Goal: Task Accomplishment & Management: Manage account settings

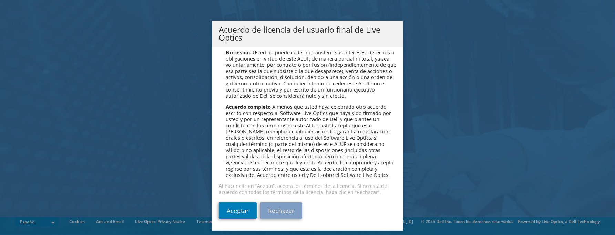
scroll to position [2922, 0]
click at [242, 208] on link "Aceptar" at bounding box center [238, 211] width 38 height 17
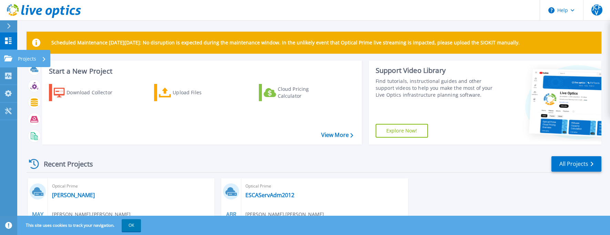
click at [9, 56] on icon at bounding box center [8, 58] width 8 height 6
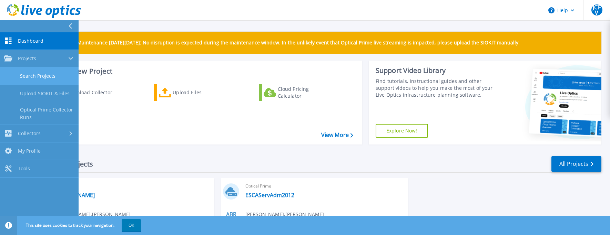
click at [40, 75] on link "Search Projects" at bounding box center [39, 77] width 79 height 18
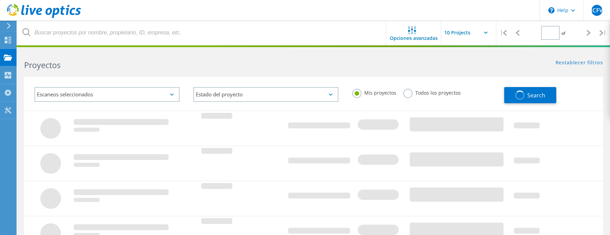
type input "1"
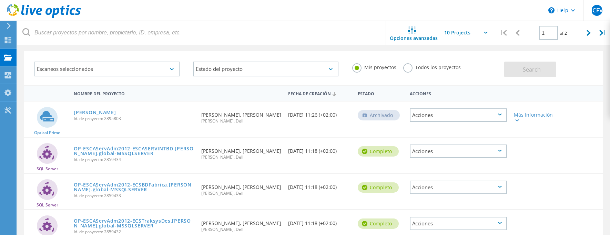
scroll to position [34, 0]
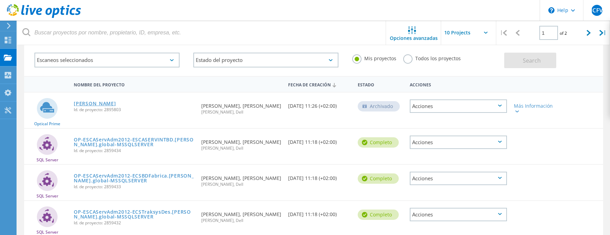
click at [83, 104] on link "[PERSON_NAME]" at bounding box center [95, 103] width 42 height 5
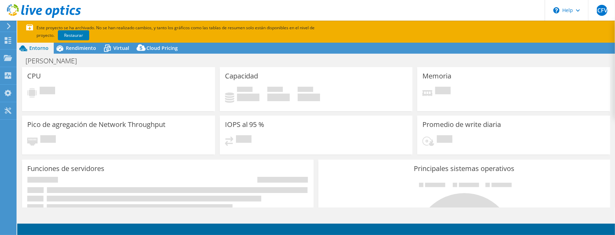
select select "EUFrankfurt"
select select "EUR"
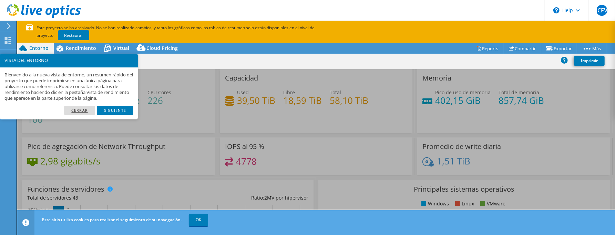
click at [79, 110] on link "Cerrar" at bounding box center [79, 110] width 31 height 9
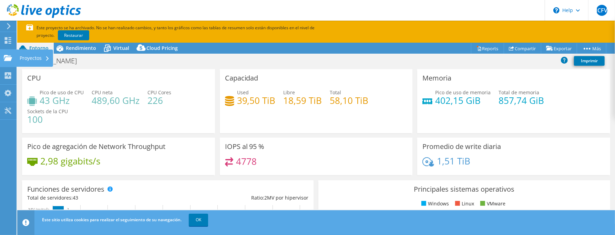
click at [23, 59] on div "Proyectos" at bounding box center [34, 58] width 37 height 17
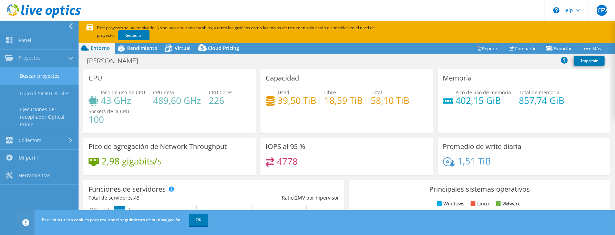
click at [47, 77] on link "Buscar proyectos" at bounding box center [39, 76] width 79 height 18
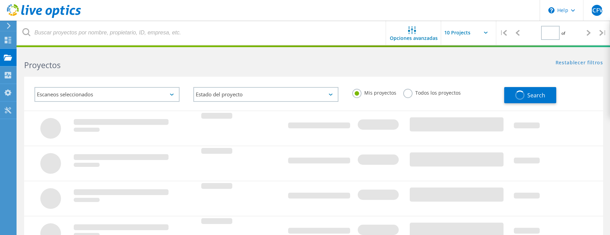
type input "1"
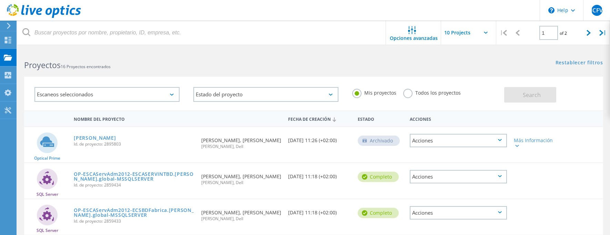
click at [172, 94] on icon at bounding box center [172, 95] width 4 height 2
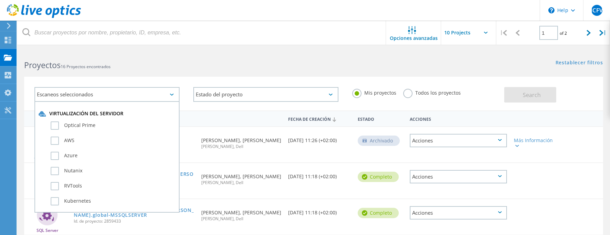
click at [172, 94] on icon at bounding box center [172, 95] width 4 height 2
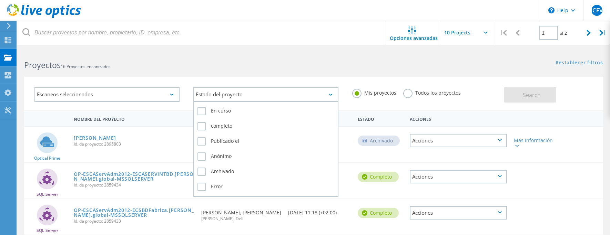
click at [332, 93] on div "Estado del proyecto" at bounding box center [265, 94] width 145 height 15
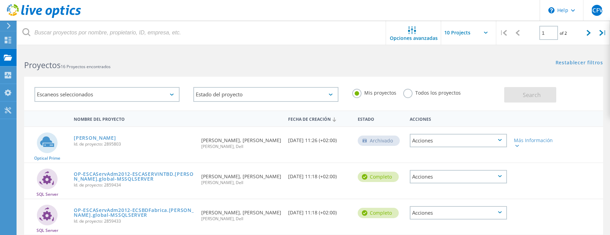
scroll to position [34, 0]
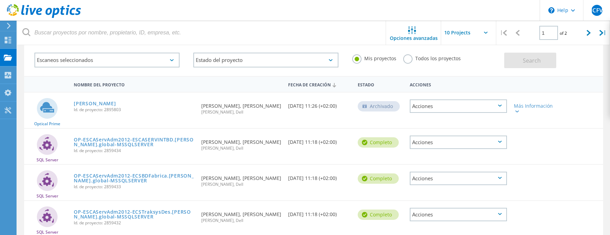
click at [408, 58] on label "Todos los proyectos" at bounding box center [432, 57] width 58 height 7
click at [0, 0] on input "Todos los proyectos" at bounding box center [0, 0] width 0 height 0
click at [540, 60] on span "Search" at bounding box center [532, 61] width 18 height 8
click at [500, 106] on icon at bounding box center [500, 106] width 4 height 2
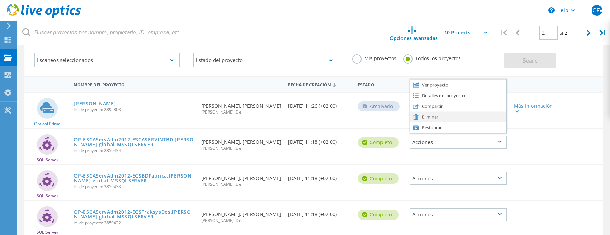
click at [426, 116] on div "Eliminar" at bounding box center [458, 117] width 96 height 11
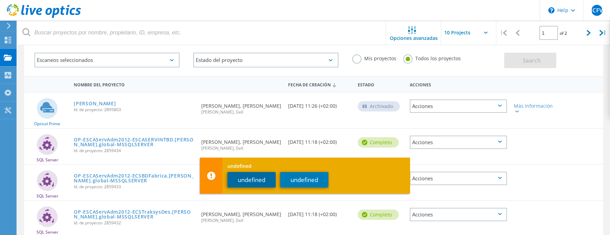
click at [258, 182] on button "undefined" at bounding box center [251, 180] width 48 height 16
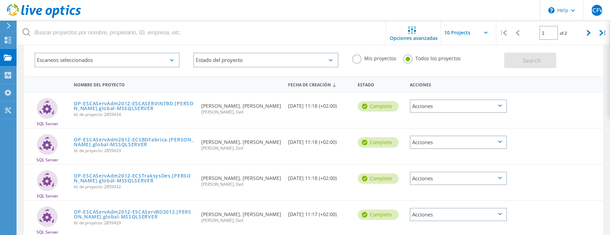
click at [501, 106] on icon at bounding box center [500, 106] width 4 height 2
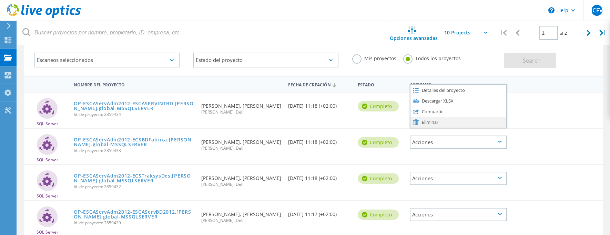
click at [432, 123] on div "Eliminar" at bounding box center [458, 122] width 96 height 11
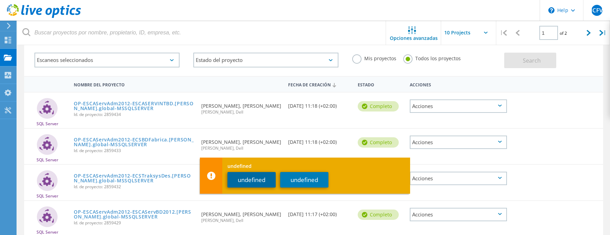
click at [254, 182] on button "undefined" at bounding box center [251, 180] width 48 height 16
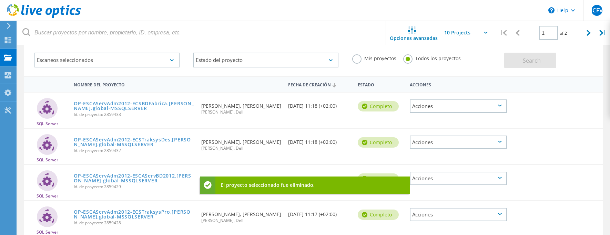
click at [499, 106] on icon at bounding box center [500, 106] width 4 height 2
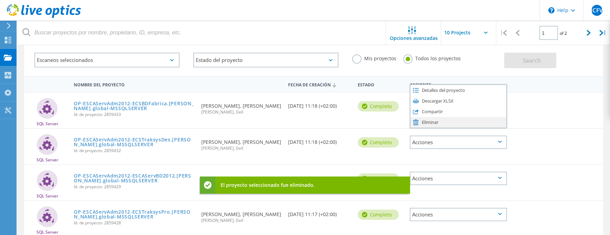
click at [427, 123] on div "Eliminar" at bounding box center [458, 122] width 96 height 11
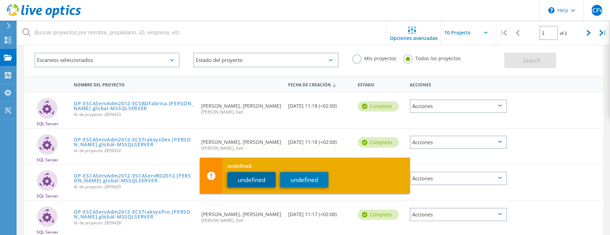
click at [250, 179] on button "undefined" at bounding box center [251, 180] width 48 height 16
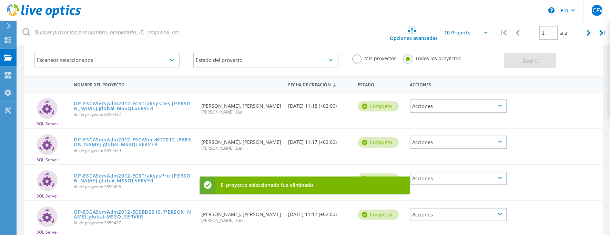
click at [501, 107] on div "Acciones" at bounding box center [458, 106] width 97 height 13
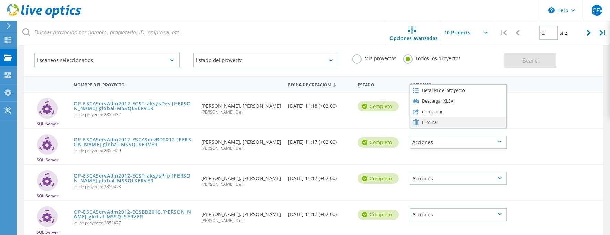
click at [415, 124] on use at bounding box center [416, 123] width 6 height 6
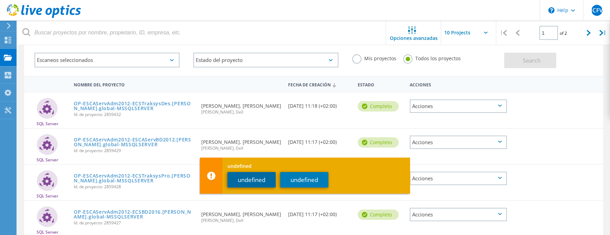
click at [266, 183] on button "undefined" at bounding box center [251, 180] width 48 height 16
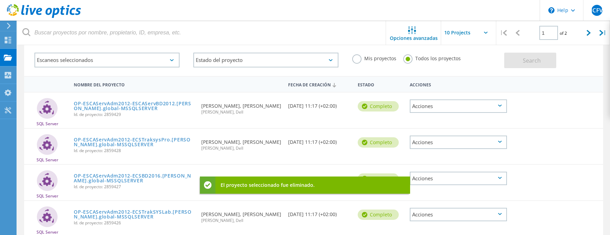
click at [495, 108] on div "Acciones" at bounding box center [458, 106] width 97 height 13
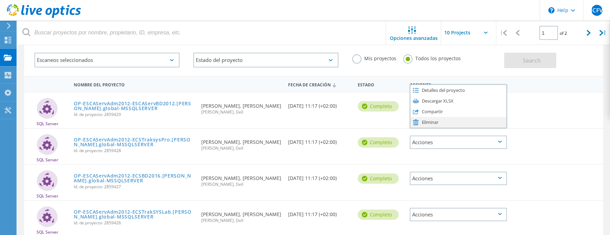
click at [419, 124] on div "Eliminar" at bounding box center [458, 122] width 96 height 11
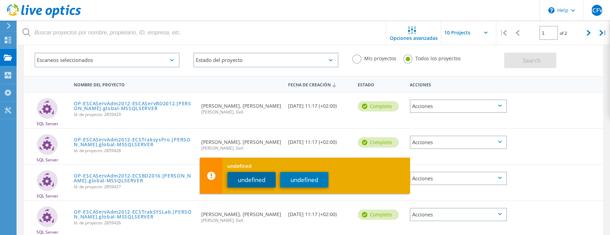
click at [266, 179] on button "undefined" at bounding box center [251, 180] width 48 height 16
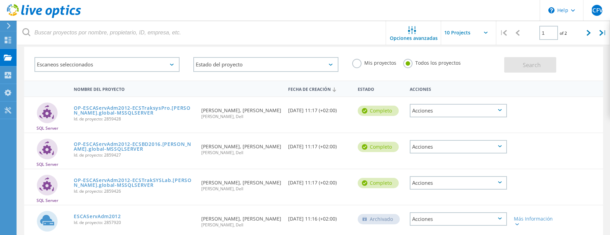
scroll to position [38, 0]
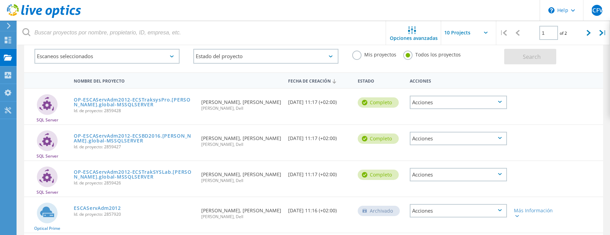
click at [500, 102] on icon at bounding box center [500, 102] width 4 height 2
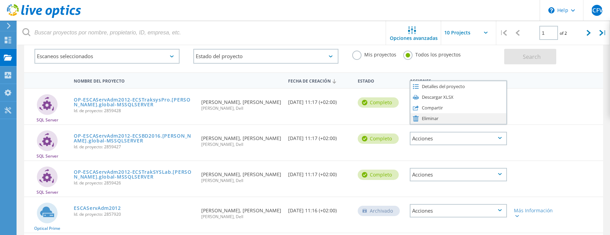
click at [428, 121] on div "Eliminar" at bounding box center [458, 118] width 96 height 11
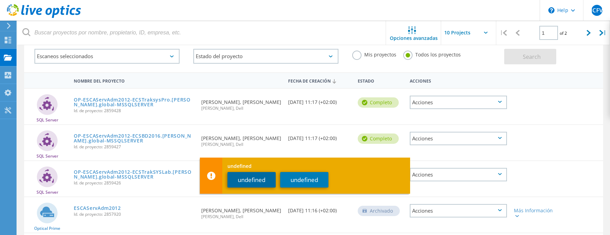
click at [266, 183] on button "undefined" at bounding box center [251, 180] width 48 height 16
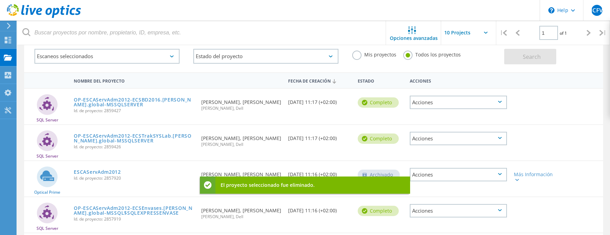
click at [498, 100] on div "Acciones" at bounding box center [458, 102] width 97 height 13
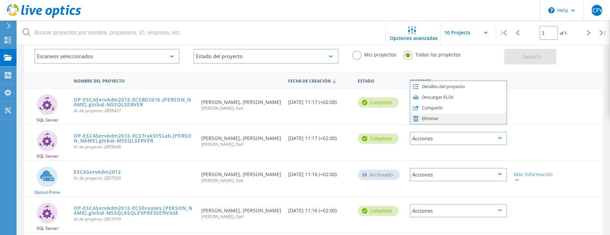
click at [434, 120] on div "Eliminar" at bounding box center [458, 118] width 96 height 11
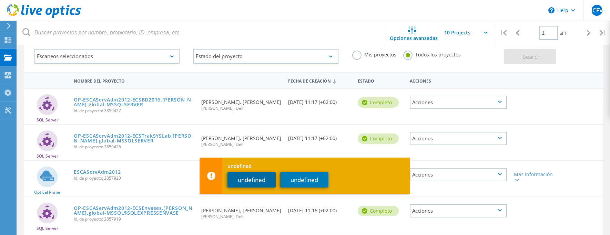
click at [260, 181] on button "undefined" at bounding box center [251, 180] width 48 height 16
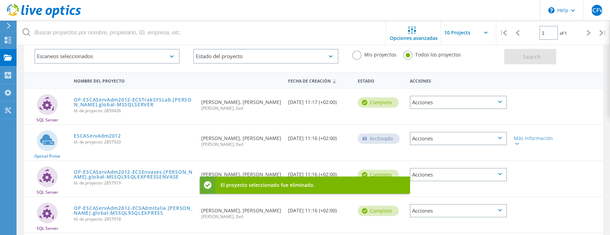
click at [459, 139] on div "Acciones" at bounding box center [458, 138] width 97 height 13
click at [434, 151] on div "Eliminar" at bounding box center [458, 149] width 96 height 11
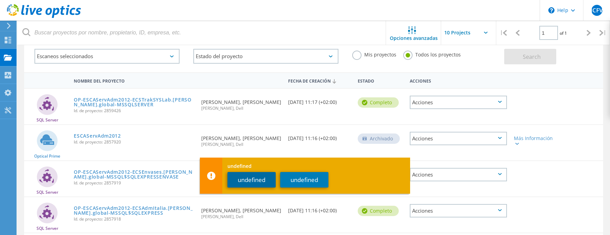
click at [257, 184] on button "undefined" at bounding box center [251, 180] width 48 height 16
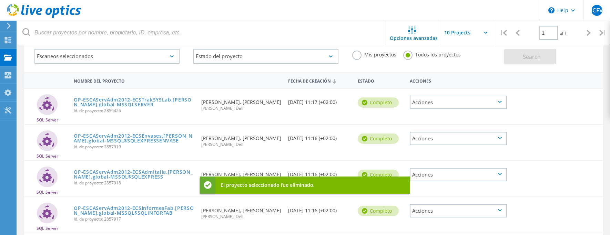
click at [448, 136] on div "Acciones" at bounding box center [458, 138] width 97 height 13
drag, startPoint x: 432, startPoint y: 151, endPoint x: 423, endPoint y: 155, distance: 9.9
click at [432, 151] on div "Eliminar" at bounding box center [458, 155] width 96 height 11
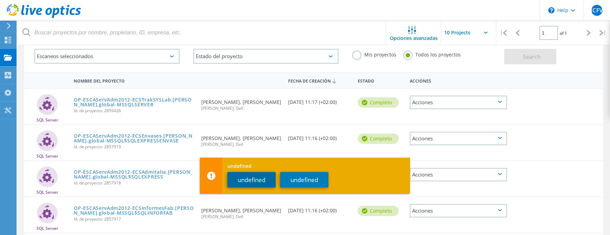
click at [261, 179] on button "undefined" at bounding box center [251, 180] width 48 height 16
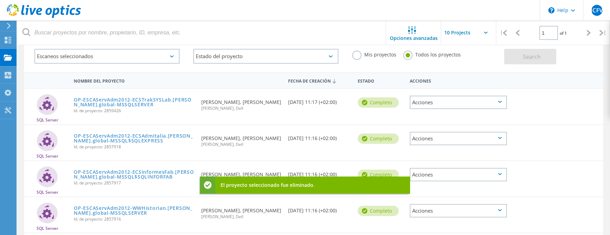
click at [447, 136] on div "Acciones" at bounding box center [458, 138] width 97 height 13
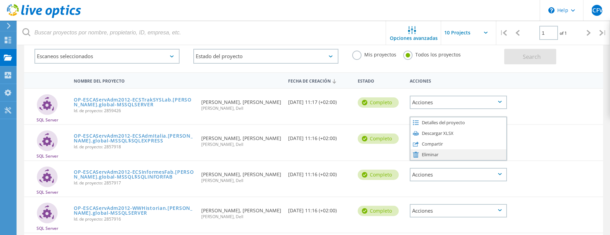
click at [428, 152] on div "Eliminar" at bounding box center [458, 155] width 96 height 11
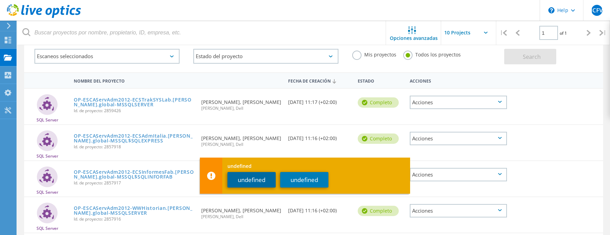
click at [263, 184] on button "undefined" at bounding box center [251, 180] width 48 height 16
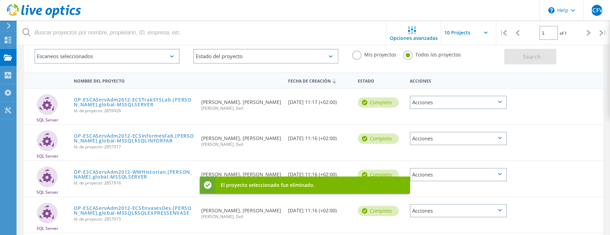
click at [425, 141] on div "Acciones" at bounding box center [458, 138] width 97 height 13
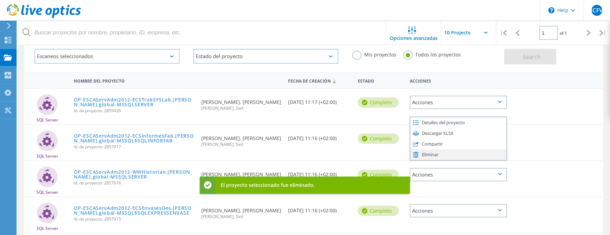
click at [422, 153] on div "Eliminar" at bounding box center [458, 155] width 96 height 11
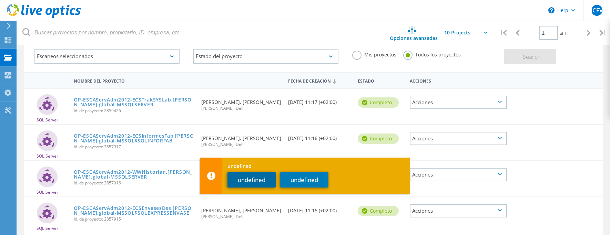
click at [268, 185] on button "undefined" at bounding box center [251, 180] width 48 height 16
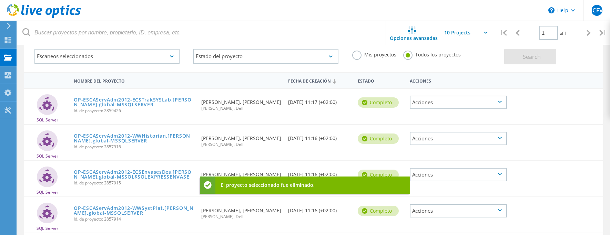
click at [438, 138] on div "Acciones" at bounding box center [458, 138] width 97 height 13
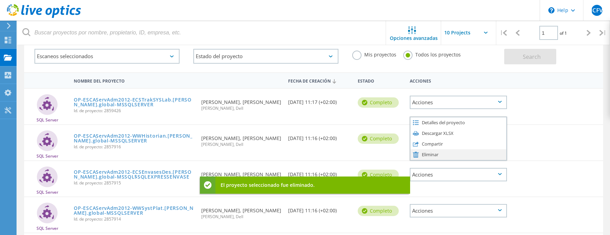
click at [421, 155] on div "Eliminar" at bounding box center [458, 155] width 96 height 11
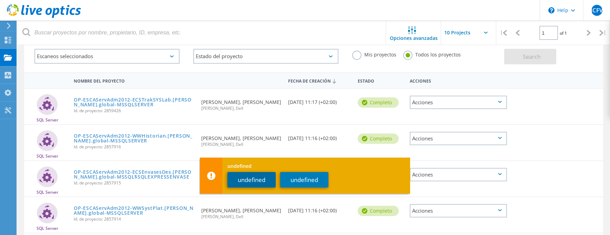
click at [263, 183] on button "undefined" at bounding box center [251, 180] width 48 height 16
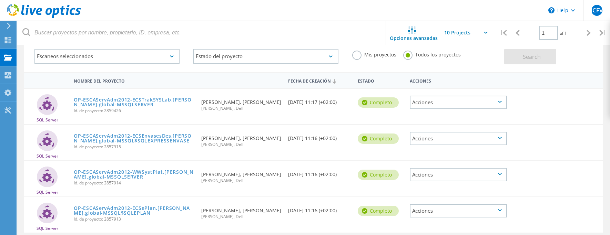
click at [444, 105] on div "Acciones" at bounding box center [458, 102] width 97 height 13
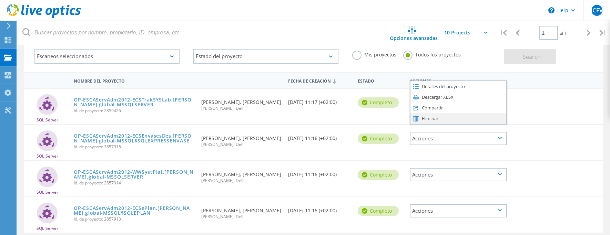
click at [422, 117] on div "Eliminar" at bounding box center [458, 118] width 96 height 11
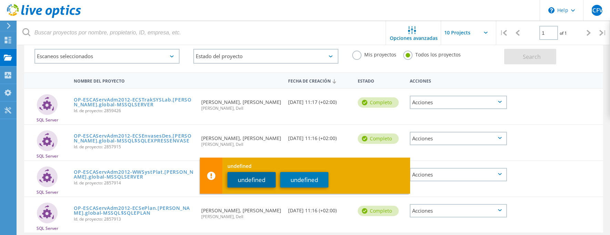
click at [254, 185] on button "undefined" at bounding box center [251, 180] width 48 height 16
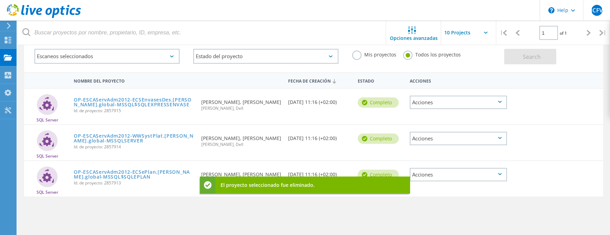
click at [457, 104] on div "Acciones" at bounding box center [458, 102] width 97 height 13
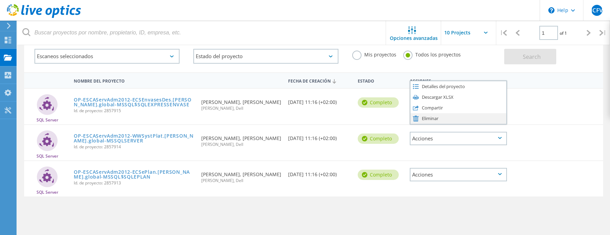
click at [428, 120] on div "Eliminar" at bounding box center [458, 118] width 96 height 11
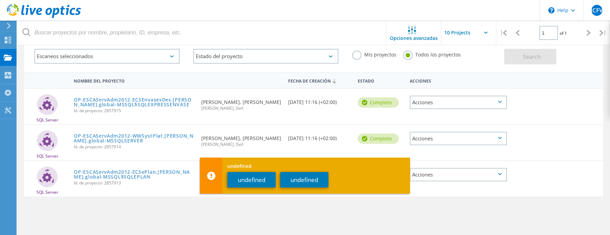
click at [377, 104] on div "completo" at bounding box center [378, 103] width 41 height 10
click at [264, 182] on button "undefined" at bounding box center [251, 180] width 48 height 16
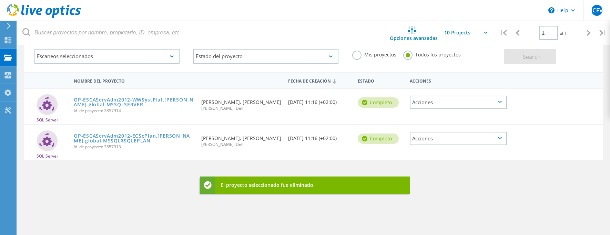
click at [461, 104] on div "Acciones" at bounding box center [458, 102] width 97 height 13
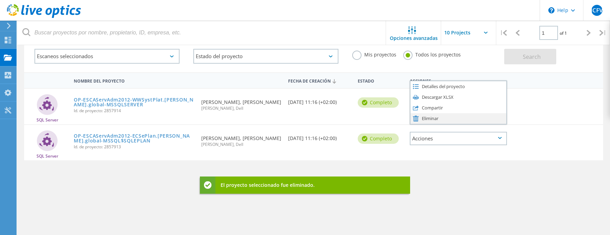
click at [437, 116] on div "Eliminar" at bounding box center [458, 118] width 96 height 11
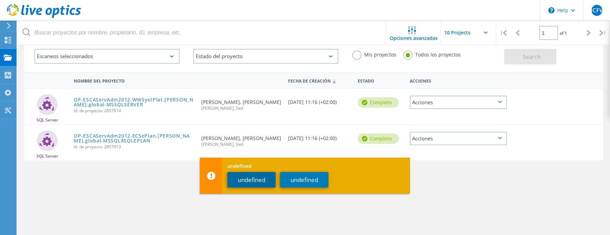
click at [249, 177] on button "undefined" at bounding box center [251, 180] width 48 height 16
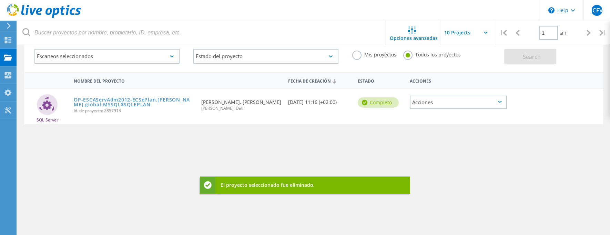
click at [438, 104] on div "Acciones" at bounding box center [458, 102] width 97 height 13
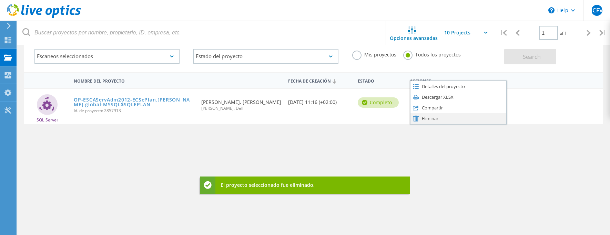
click at [427, 117] on div "Eliminar" at bounding box center [458, 118] width 96 height 11
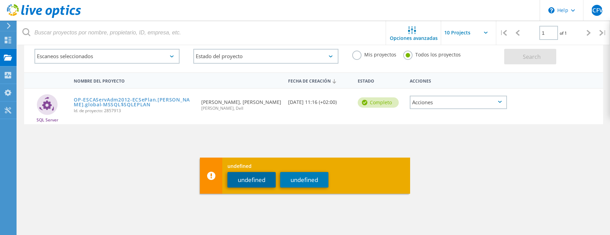
click at [266, 179] on button "undefined" at bounding box center [251, 180] width 48 height 16
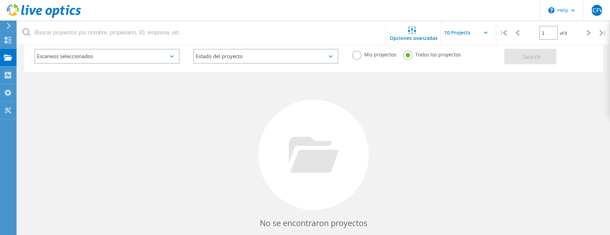
click at [170, 54] on div "Escaneos seleccionados" at bounding box center [106, 56] width 145 height 15
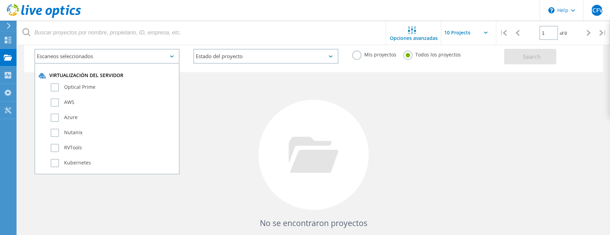
click at [207, 99] on div "No se encontraron proyectos Intente refinar su búsqueda." at bounding box center [313, 161] width 579 height 178
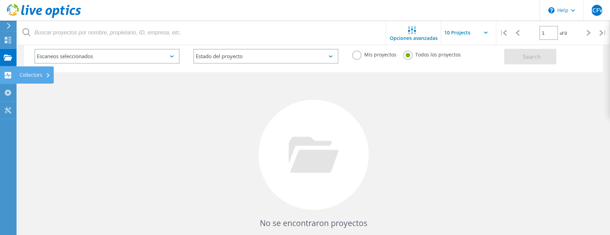
click at [7, 75] on use at bounding box center [8, 75] width 7 height 7
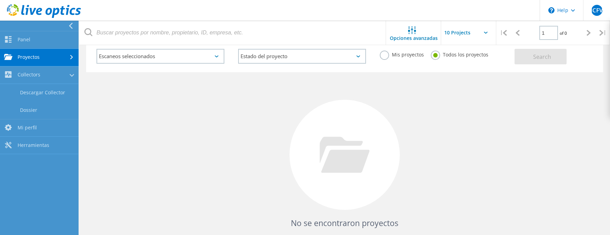
click at [57, 60] on link "Proyectos" at bounding box center [39, 58] width 79 height 18
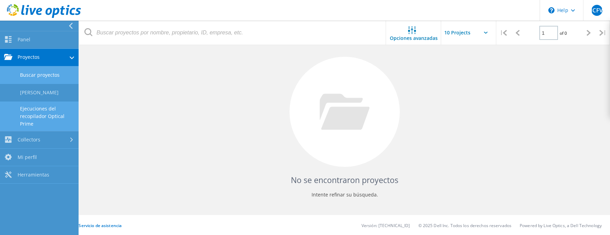
scroll to position [82, 0]
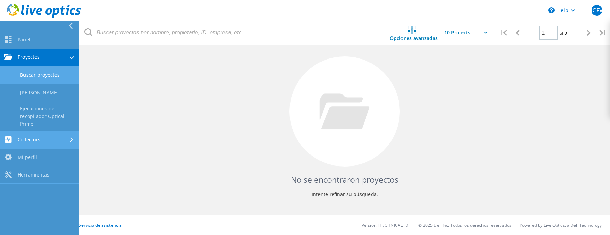
click at [44, 135] on link "Collectors" at bounding box center [39, 141] width 79 height 18
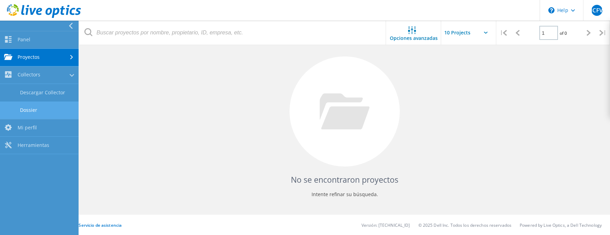
click at [34, 108] on link "Dossier" at bounding box center [39, 111] width 79 height 18
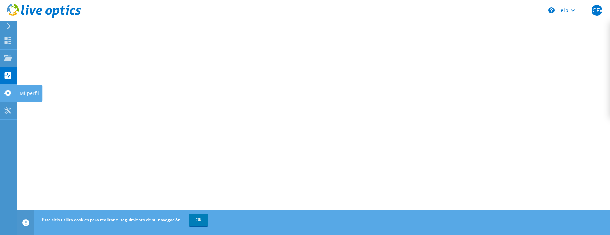
click at [7, 93] on icon at bounding box center [8, 93] width 8 height 7
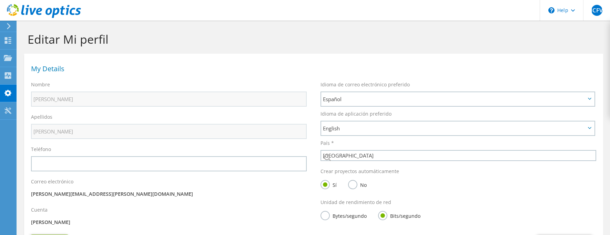
select select "67"
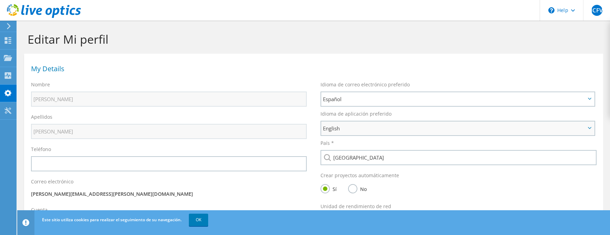
click at [369, 125] on span "English" at bounding box center [454, 128] width 263 height 8
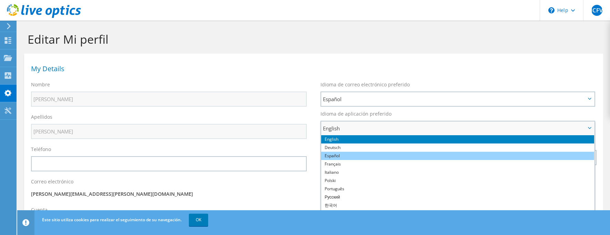
click at [334, 155] on li "Español" at bounding box center [457, 156] width 273 height 8
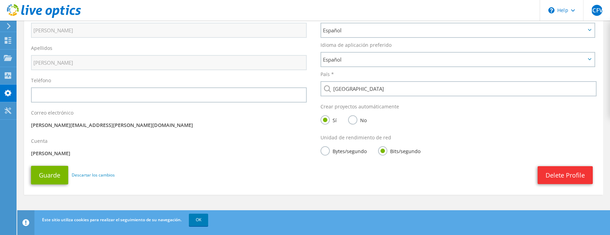
scroll to position [69, 0]
click at [53, 174] on button "Guarde" at bounding box center [49, 175] width 37 height 19
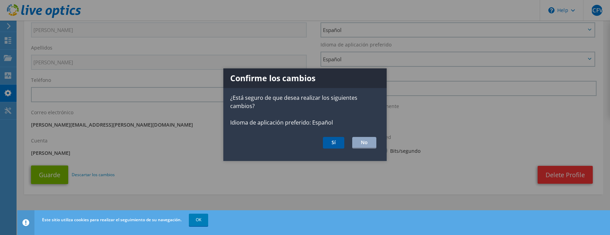
click at [334, 141] on button "Sí" at bounding box center [333, 143] width 21 height 12
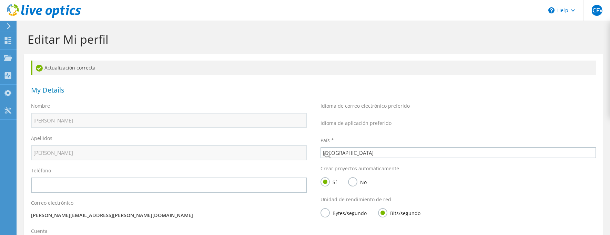
select select "67"
